Goal: Task Accomplishment & Management: Manage account settings

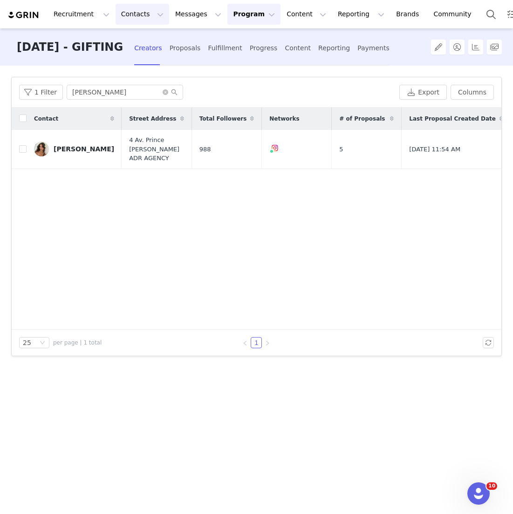
click at [135, 18] on button "Contacts Contacts" at bounding box center [143, 14] width 54 height 21
click at [129, 45] on p "Creators" at bounding box center [130, 41] width 28 height 10
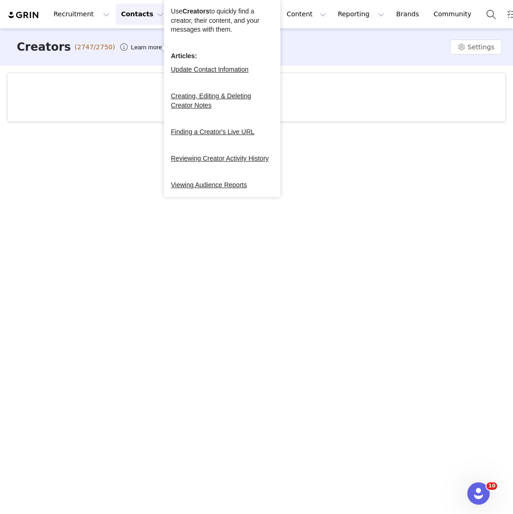
click at [109, 89] on div at bounding box center [256, 97] width 498 height 48
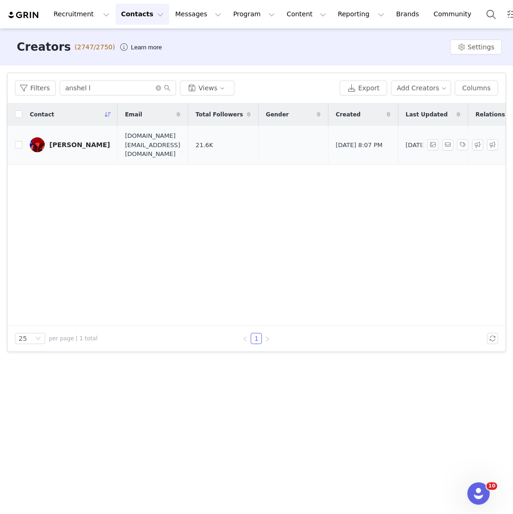
click at [68, 141] on div "Anshel Lim" at bounding box center [79, 144] width 61 height 7
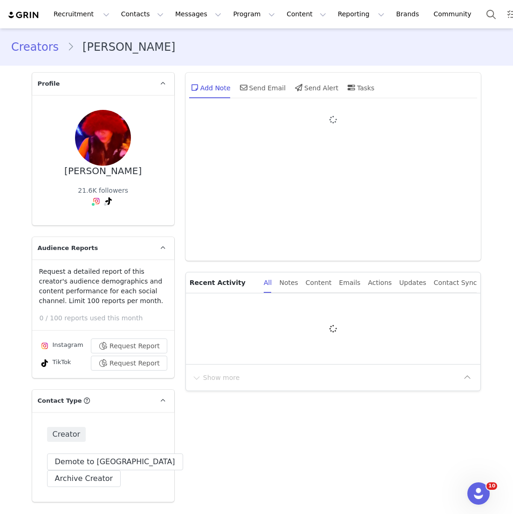
type input "+1 (United States)"
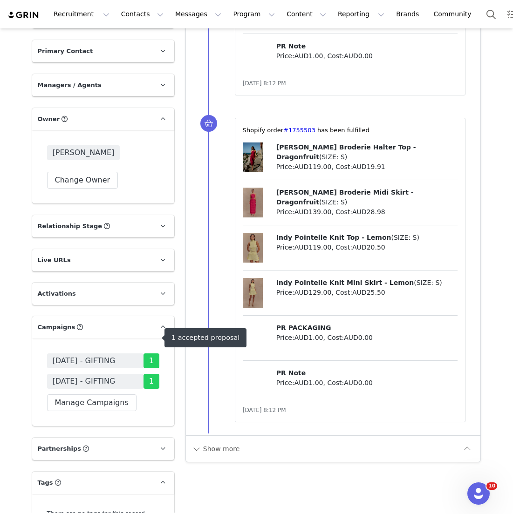
click at [78, 376] on span "AUGUST 25 - GIFTING" at bounding box center [84, 381] width 63 height 11
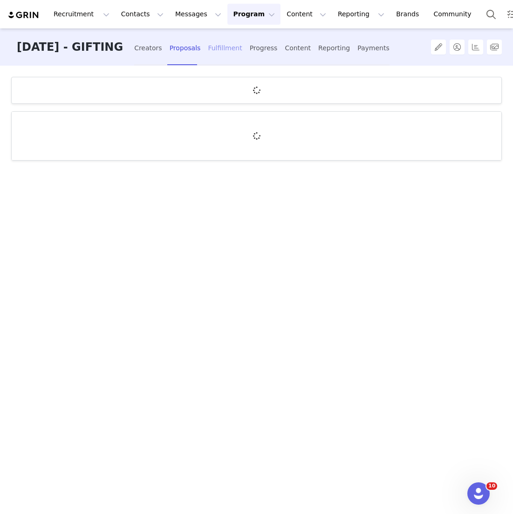
click at [220, 55] on div "Fulfillment" at bounding box center [225, 48] width 34 height 25
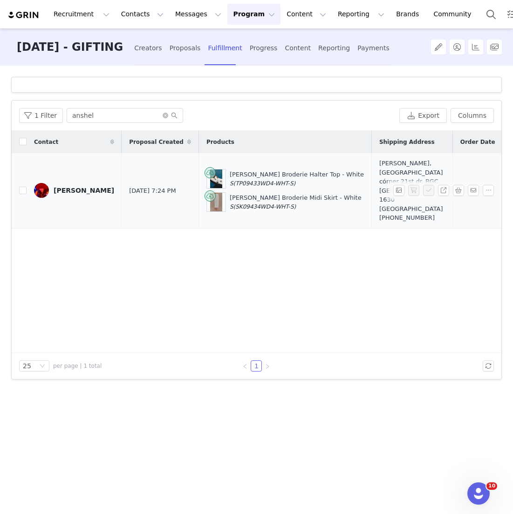
click at [458, 191] on span at bounding box center [460, 190] width 15 height 11
click at [458, 187] on button "button" at bounding box center [458, 190] width 11 height 11
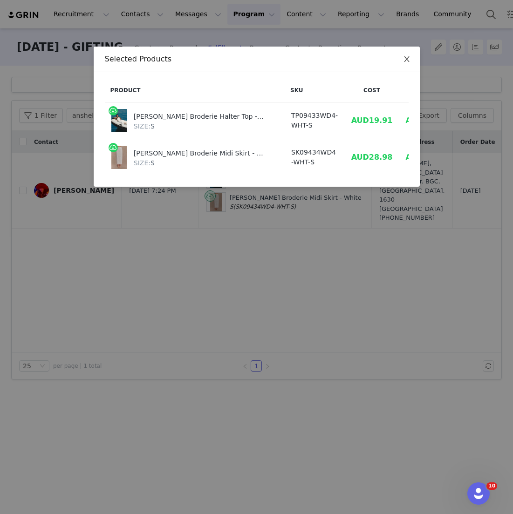
click at [401, 67] on span "Close" at bounding box center [407, 60] width 26 height 26
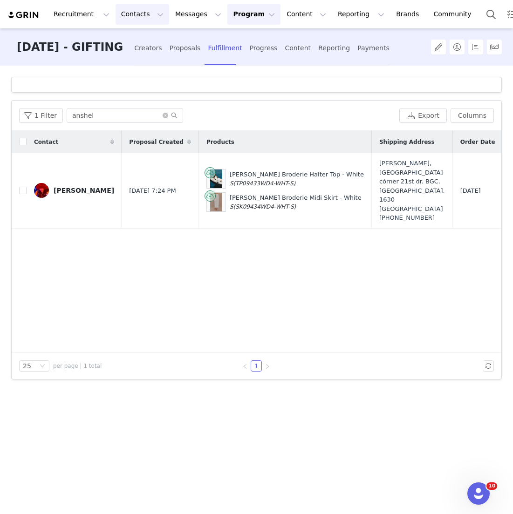
click at [140, 18] on button "Contacts Contacts" at bounding box center [143, 14] width 54 height 21
click at [131, 44] on p "Creators" at bounding box center [130, 41] width 28 height 10
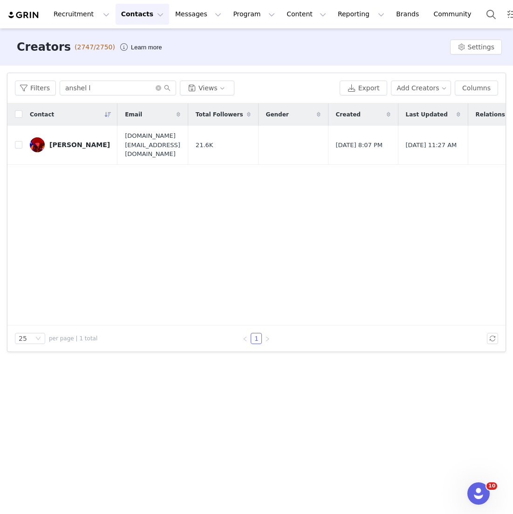
click at [99, 97] on div "Filters anshel l Views Export Add Creators Columns" at bounding box center [256, 88] width 498 height 30
drag, startPoint x: 99, startPoint y: 94, endPoint x: 0, endPoint y: 38, distance: 114.1
click at [0, 42] on div "Creators (2747/2750) Learn more Settings Filters Filter Logic And Or Archived S…" at bounding box center [256, 270] width 513 height 484
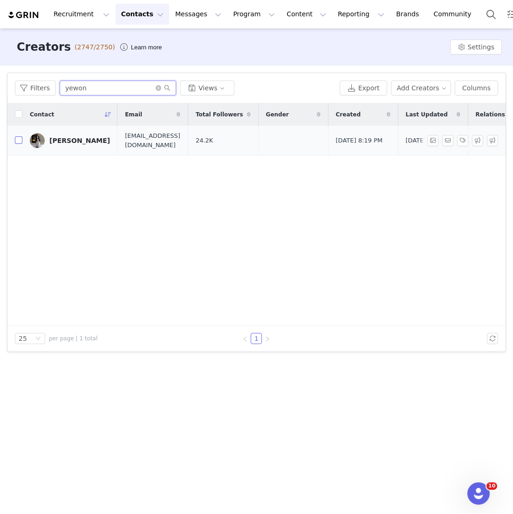
type input "yewon"
click at [17, 142] on input "checkbox" at bounding box center [18, 139] width 7 height 7
checkbox input "true"
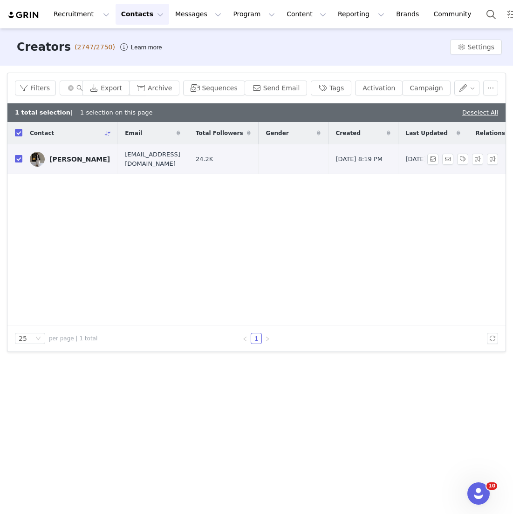
click at [82, 152] on link "Yewon Kim" at bounding box center [70, 159] width 80 height 15
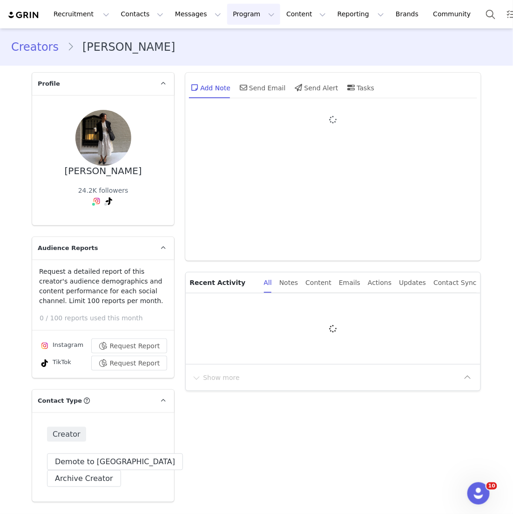
type input "+1 (United States)"
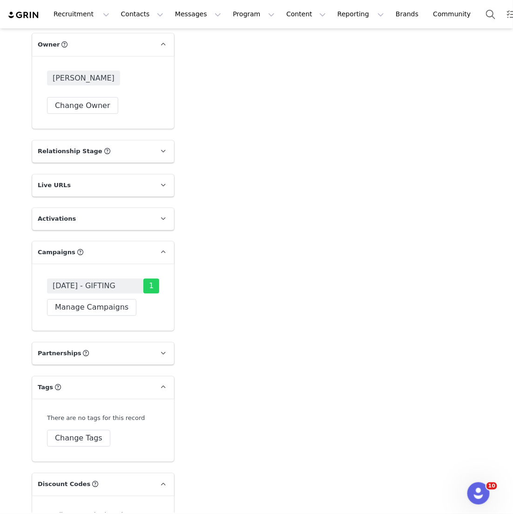
scroll to position [1504, 0]
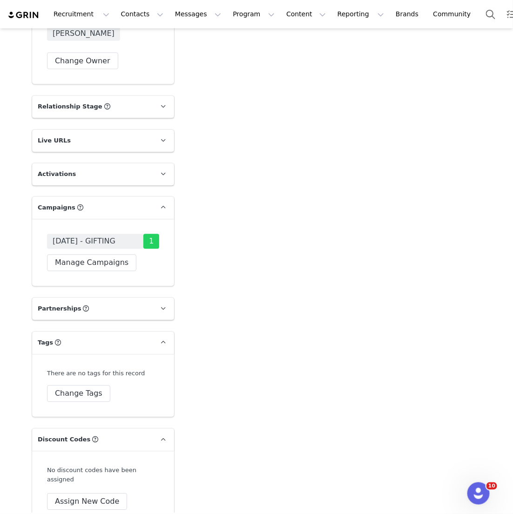
click at [111, 286] on div "JULY 25 - GIFTING 1 Manage Campaigns" at bounding box center [103, 252] width 142 height 67
click at [111, 272] on button "Manage Campaigns" at bounding box center [91, 263] width 89 height 17
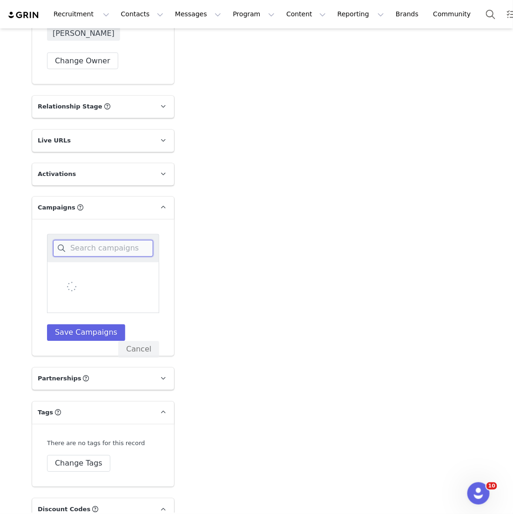
click at [111, 257] on input at bounding box center [103, 248] width 100 height 17
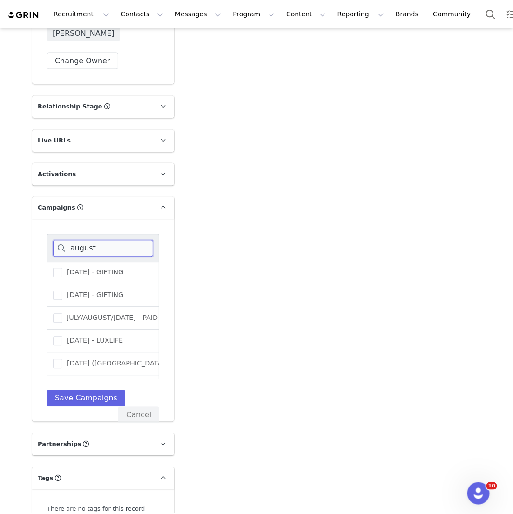
scroll to position [69, 0]
type input "august"
click at [116, 302] on label "AUGUST 25 - GIFTING" at bounding box center [88, 296] width 70 height 11
click at [62, 292] on input "AUGUST 25 - GIFTING" at bounding box center [62, 292] width 0 height 0
click at [98, 402] on button "Save Campaigns" at bounding box center [86, 398] width 78 height 17
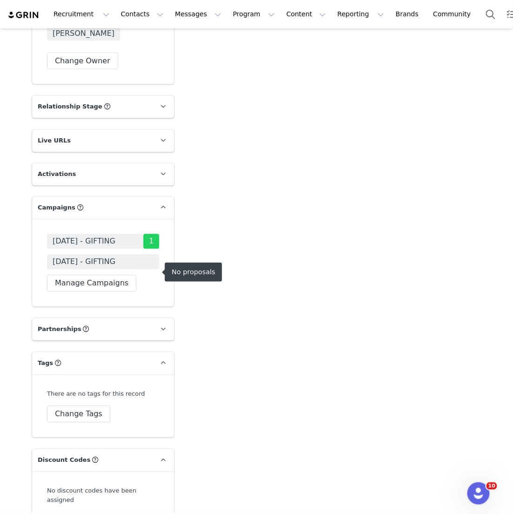
click at [116, 270] on span "AUGUST 25 - GIFTING" at bounding box center [103, 262] width 112 height 15
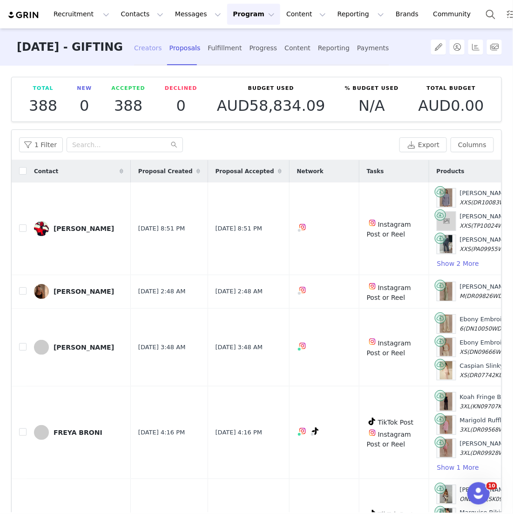
click at [162, 43] on div "Creators" at bounding box center [148, 48] width 28 height 25
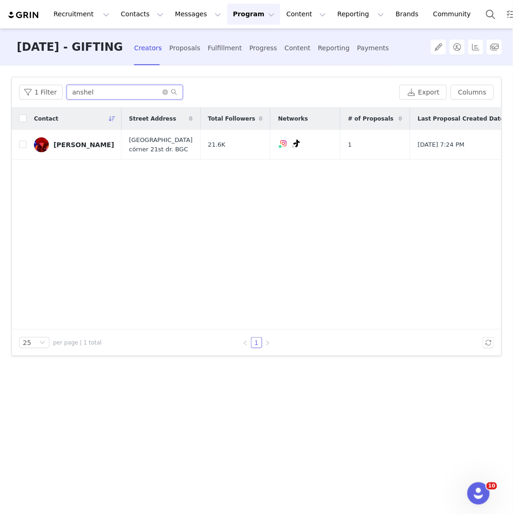
drag, startPoint x: 117, startPoint y: 92, endPoint x: -16, endPoint y: 90, distance: 133.2
click at [0, 90] on html "Recruitment Recruitment Creator Search Curated Lists Landing Pages Web Extensio…" at bounding box center [256, 257] width 513 height 514
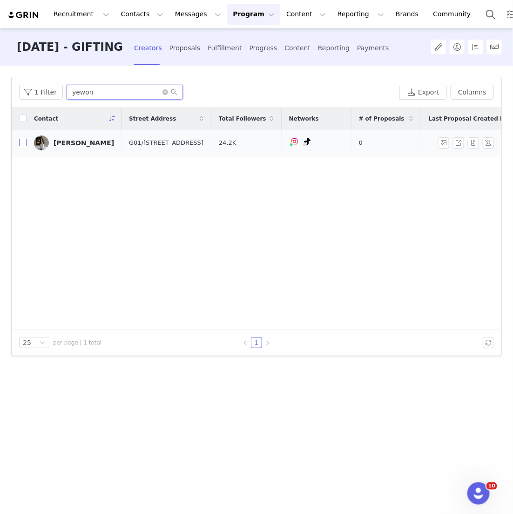
type input "yewon"
click at [25, 140] on input "checkbox" at bounding box center [22, 142] width 7 height 7
checkbox input "true"
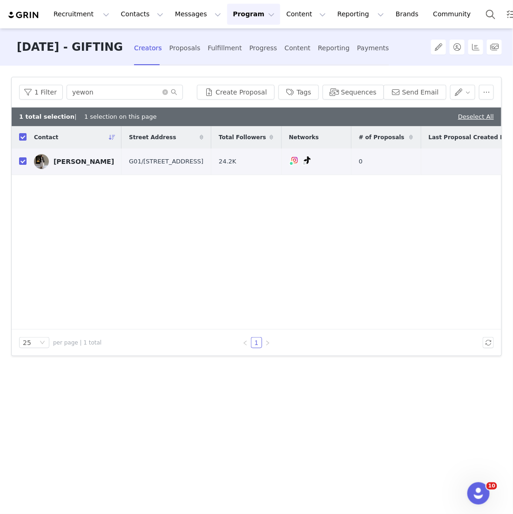
click at [241, 104] on div "1 Filter yewon Create Proposal Tags Sequences Send Email" at bounding box center [257, 92] width 490 height 30
click at [241, 91] on button "Create Proposal" at bounding box center [235, 92] width 77 height 15
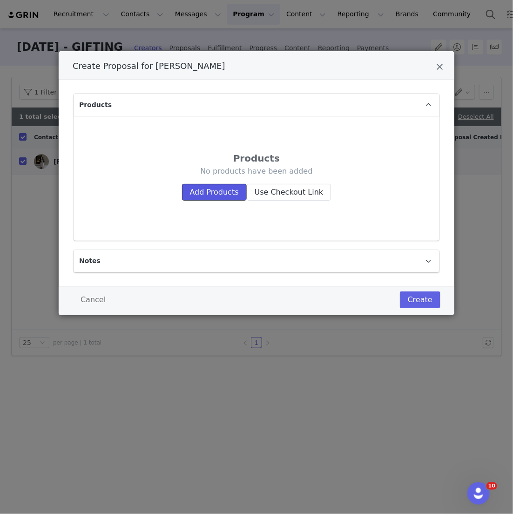
click at [212, 194] on button "Add Products" at bounding box center [214, 192] width 65 height 17
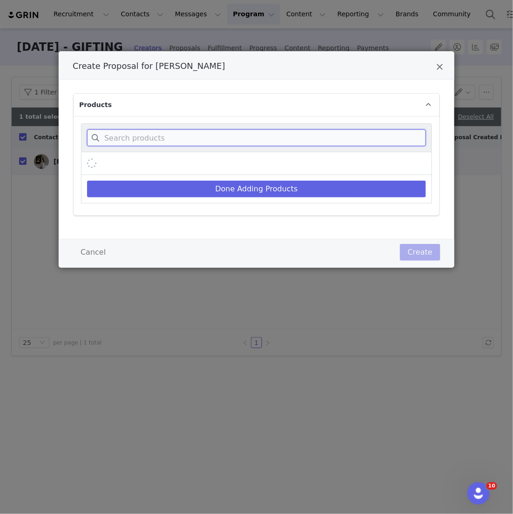
click at [209, 136] on input "Create Proposal for Yewon Kim" at bounding box center [256, 137] width 339 height 17
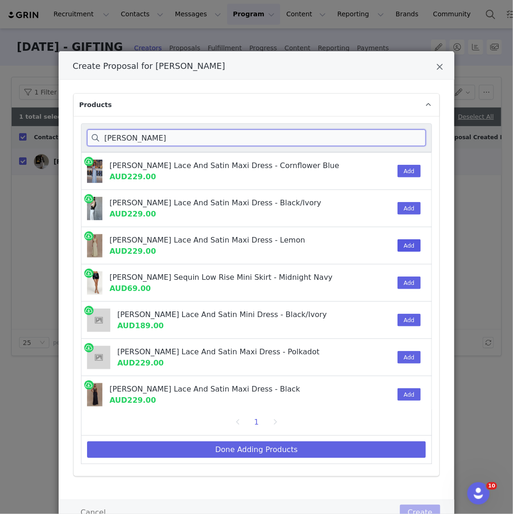
type input "dinah"
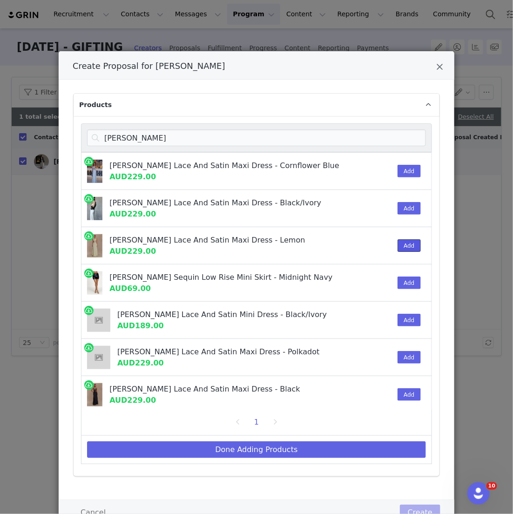
click at [411, 243] on button "Add" at bounding box center [409, 245] width 23 height 13
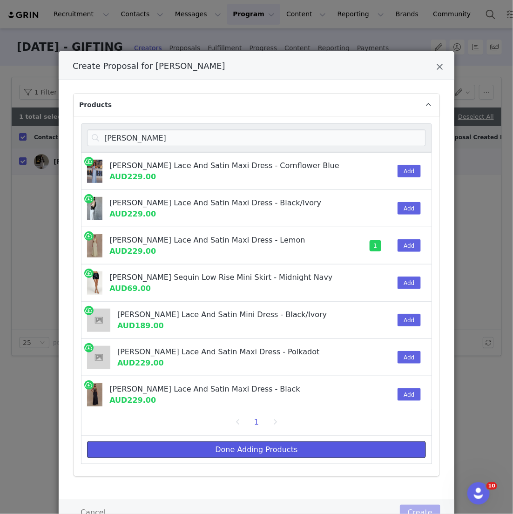
click at [229, 445] on button "Done Adding Products" at bounding box center [256, 450] width 339 height 17
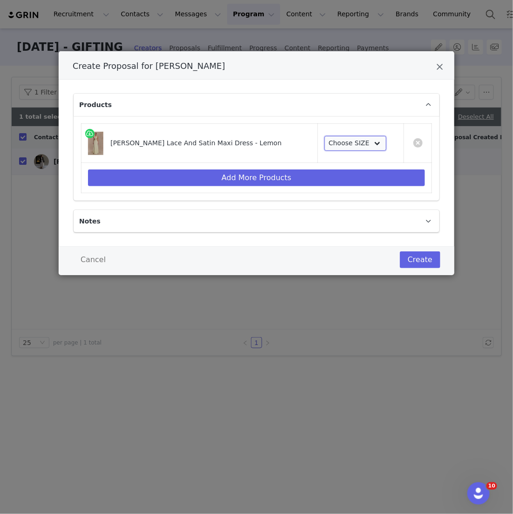
click at [354, 147] on select "Choose SIZE XXS XS S M L XL XXL 3XL" at bounding box center [356, 143] width 62 height 15
select select "27441558"
click at [325, 136] on select "Choose SIZE XXS XS S M L XL XXL 3XL" at bounding box center [356, 143] width 62 height 15
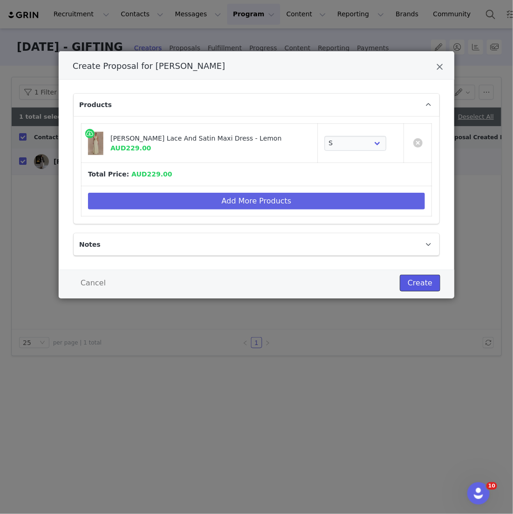
click at [422, 276] on button "Create" at bounding box center [420, 283] width 41 height 17
click at [229, 47] on div "Create Proposal for Yewon Kim Products Dinah Lace And Satin Maxi Dress - Lemon …" at bounding box center [256, 257] width 513 height 514
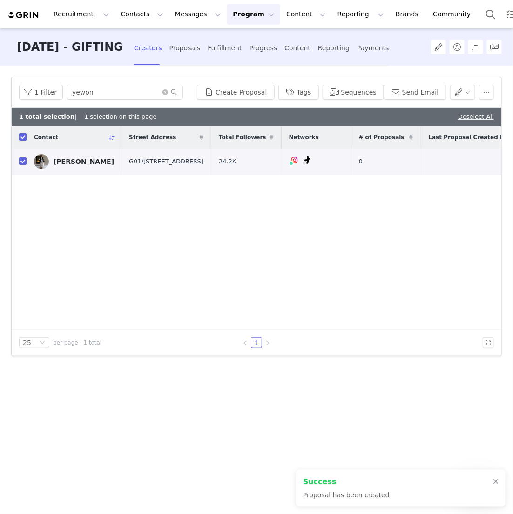
click at [229, 47] on div at bounding box center [256, 257] width 513 height 514
click at [229, 47] on div "Fulfillment" at bounding box center [225, 48] width 34 height 25
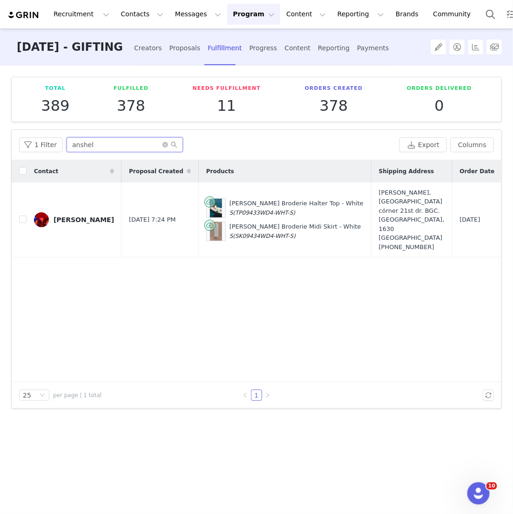
drag, startPoint x: 117, startPoint y: 148, endPoint x: -56, endPoint y: 137, distance: 173.6
click at [0, 137] on html "Recruitment Recruitment Creator Search Curated Lists Landing Pages Web Extensio…" at bounding box center [256, 257] width 513 height 514
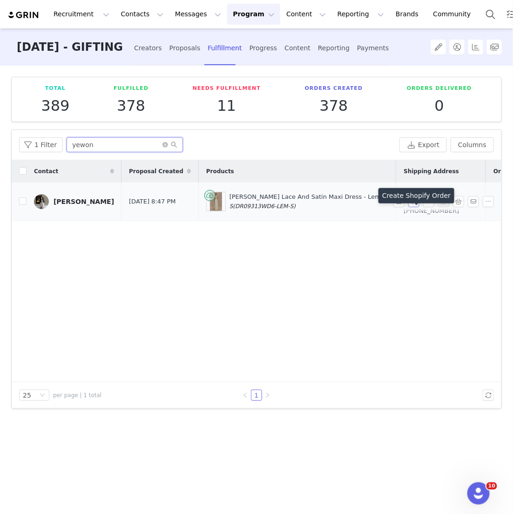
type input "yewon"
click at [413, 207] on button "button" at bounding box center [413, 201] width 11 height 11
click at [426, 207] on button "button" at bounding box center [428, 201] width 11 height 11
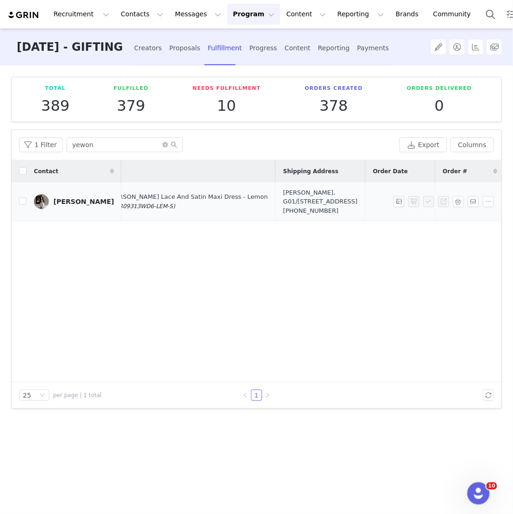
scroll to position [0, 166]
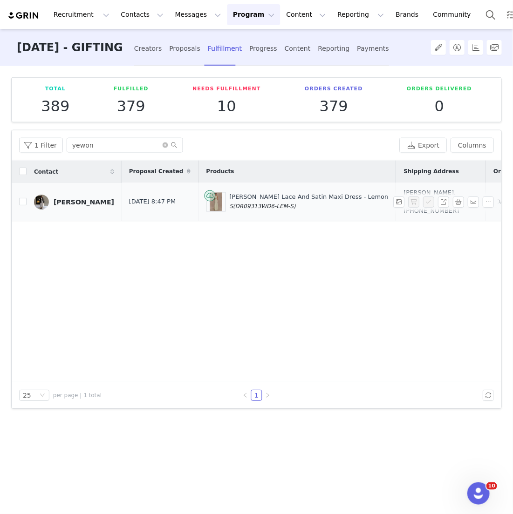
scroll to position [0, 243]
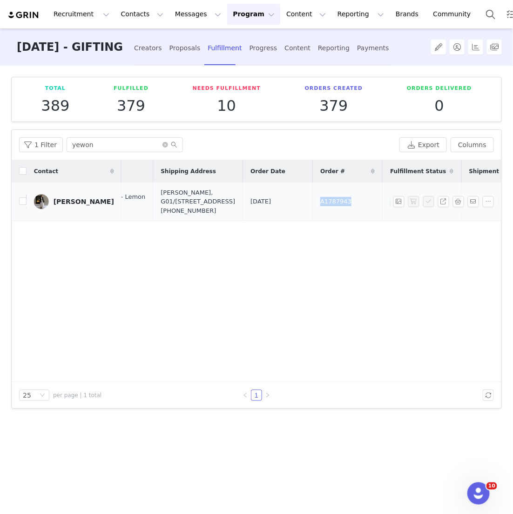
drag, startPoint x: 272, startPoint y: 215, endPoint x: 224, endPoint y: 215, distance: 48.0
click at [313, 215] on td "A1787943" at bounding box center [348, 202] width 70 height 39
copy span "A1787943"
